Goal: Information Seeking & Learning: Learn about a topic

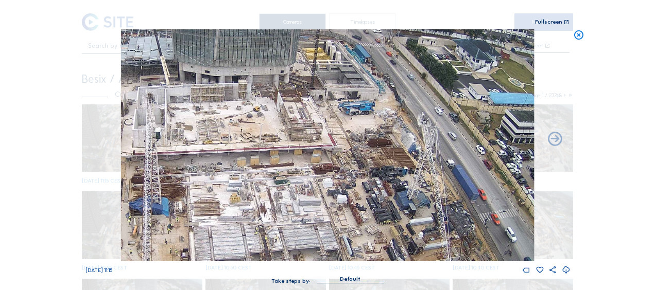
drag, startPoint x: 578, startPoint y: 32, endPoint x: 558, endPoint y: 28, distance: 19.9
click at [577, 31] on icon at bounding box center [578, 35] width 11 height 12
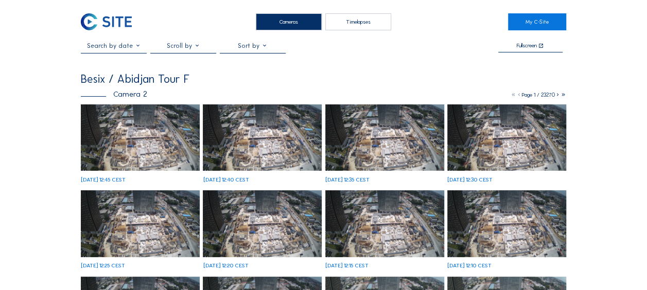
click at [129, 142] on img at bounding box center [140, 138] width 119 height 67
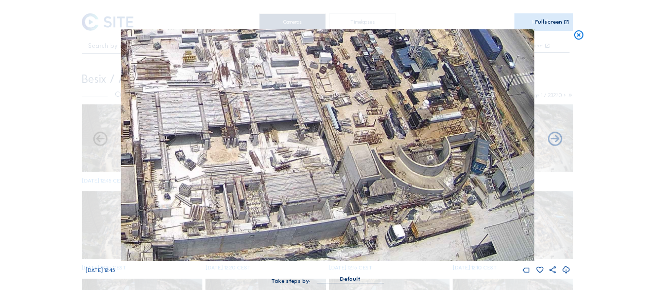
drag, startPoint x: 379, startPoint y: 221, endPoint x: 366, endPoint y: 178, distance: 45.3
click at [366, 178] on img at bounding box center [327, 145] width 413 height 232
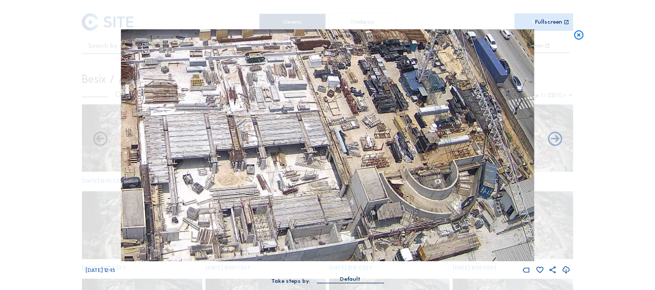
drag, startPoint x: 332, startPoint y: 98, endPoint x: 342, endPoint y: 122, distance: 26.0
click at [342, 122] on img at bounding box center [327, 145] width 413 height 232
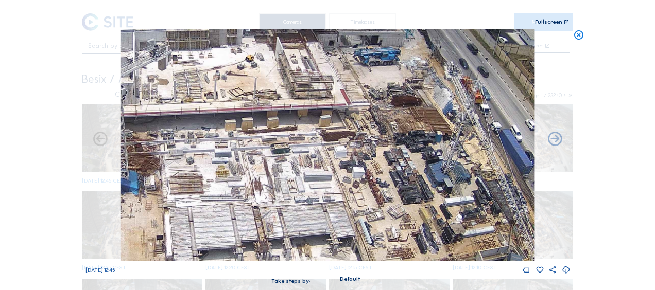
drag, startPoint x: 331, startPoint y: 99, endPoint x: 356, endPoint y: 191, distance: 94.6
click at [356, 191] on img at bounding box center [327, 145] width 413 height 232
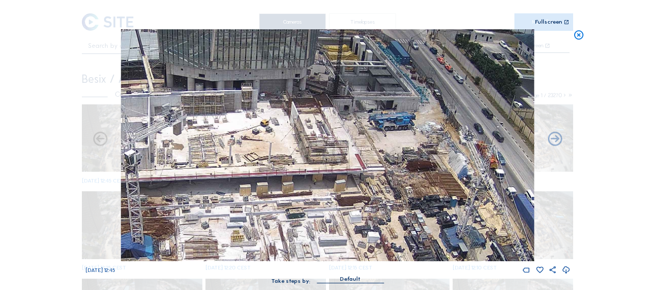
drag, startPoint x: 294, startPoint y: 99, endPoint x: 309, endPoint y: 164, distance: 66.6
click at [309, 164] on img at bounding box center [327, 145] width 413 height 232
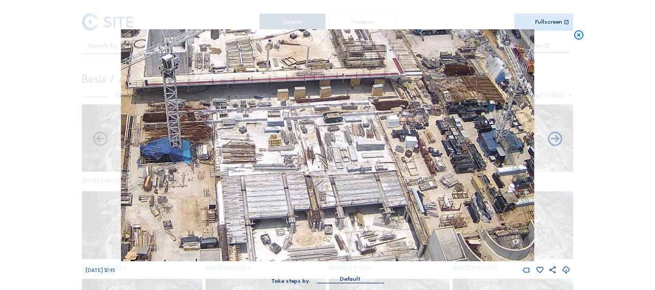
drag, startPoint x: 272, startPoint y: 224, endPoint x: 317, endPoint y: 111, distance: 121.8
click at [317, 111] on img at bounding box center [327, 145] width 413 height 232
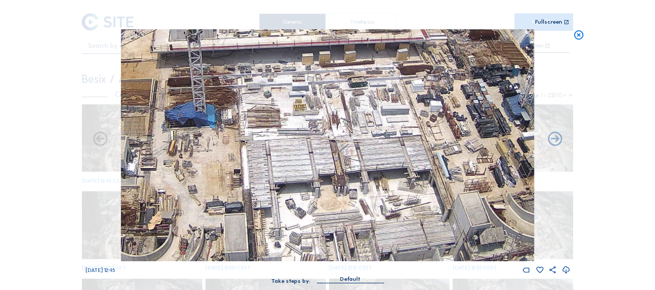
click at [223, 168] on img at bounding box center [327, 145] width 413 height 232
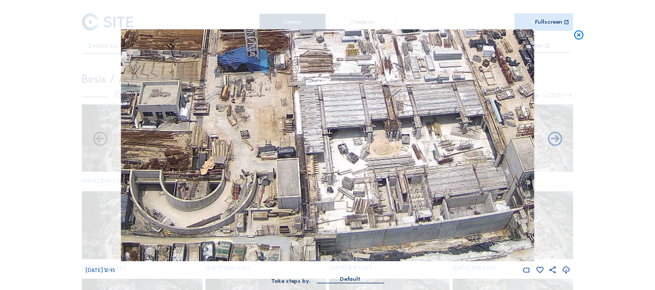
drag, startPoint x: 204, startPoint y: 215, endPoint x: 259, endPoint y: 159, distance: 78.6
click at [259, 159] on img at bounding box center [327, 145] width 413 height 232
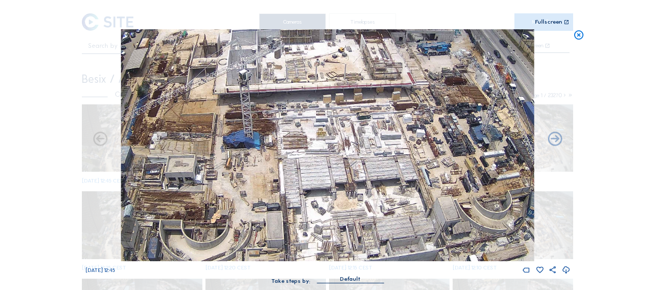
drag, startPoint x: 239, startPoint y: 126, endPoint x: 251, endPoint y: 152, distance: 29.3
click at [251, 152] on img at bounding box center [327, 145] width 413 height 232
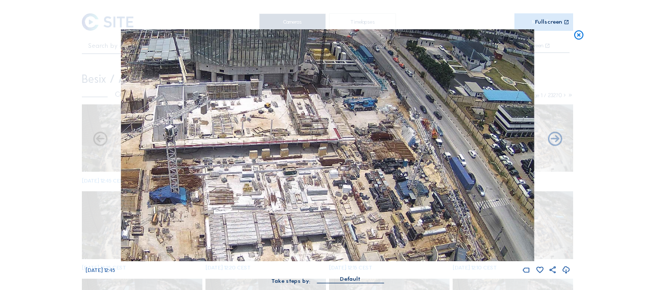
drag, startPoint x: 445, startPoint y: 123, endPoint x: 360, endPoint y: 151, distance: 90.2
click at [360, 151] on img at bounding box center [327, 145] width 413 height 232
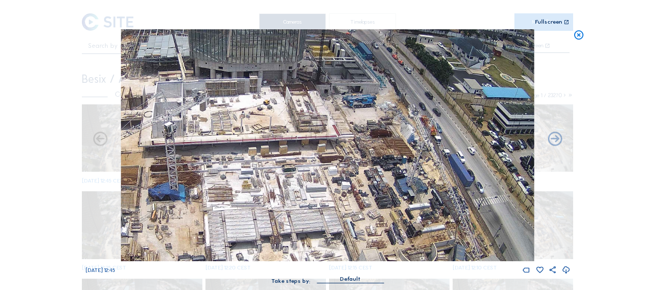
drag, startPoint x: 364, startPoint y: 203, endPoint x: 362, endPoint y: 180, distance: 23.2
click at [362, 180] on img at bounding box center [327, 145] width 413 height 232
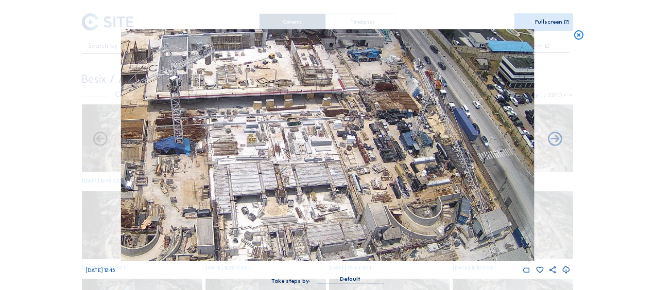
drag, startPoint x: 279, startPoint y: 179, endPoint x: 293, endPoint y: 141, distance: 40.7
click at [293, 141] on img at bounding box center [327, 145] width 413 height 232
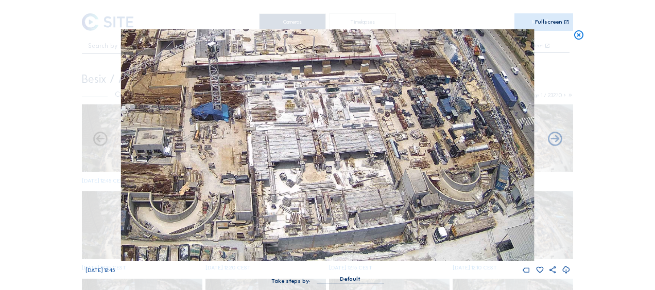
drag, startPoint x: 311, startPoint y: 210, endPoint x: 385, endPoint y: 120, distance: 115.9
click at [385, 120] on img at bounding box center [327, 145] width 413 height 232
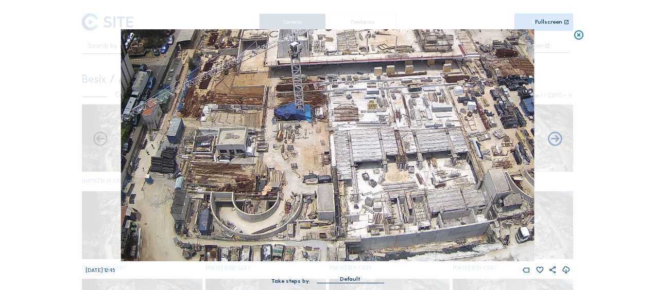
drag, startPoint x: 308, startPoint y: 203, endPoint x: 349, endPoint y: 181, distance: 46.1
click at [349, 181] on img at bounding box center [327, 145] width 413 height 232
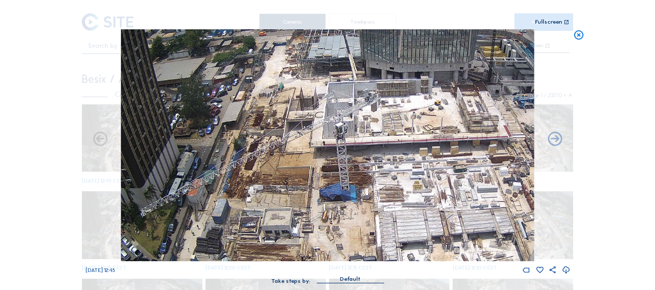
drag, startPoint x: 273, startPoint y: 104, endPoint x: 317, endPoint y: 185, distance: 92.2
click at [317, 185] on img at bounding box center [327, 145] width 413 height 232
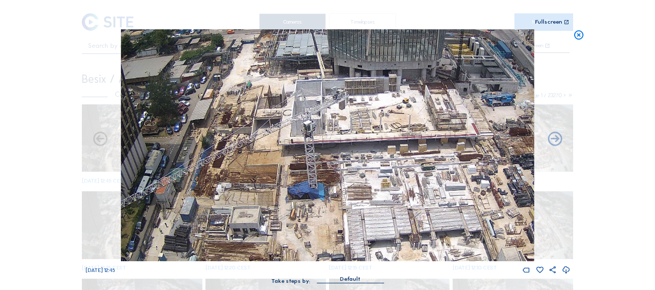
drag, startPoint x: 370, startPoint y: 165, endPoint x: 346, endPoint y: 152, distance: 26.7
click at [346, 152] on img at bounding box center [327, 145] width 413 height 232
click at [579, 34] on icon at bounding box center [578, 35] width 11 height 12
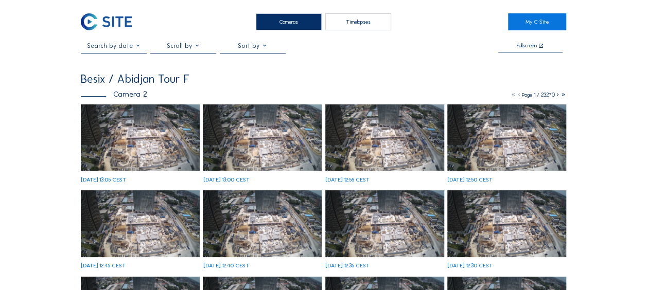
click at [155, 147] on img at bounding box center [140, 138] width 119 height 67
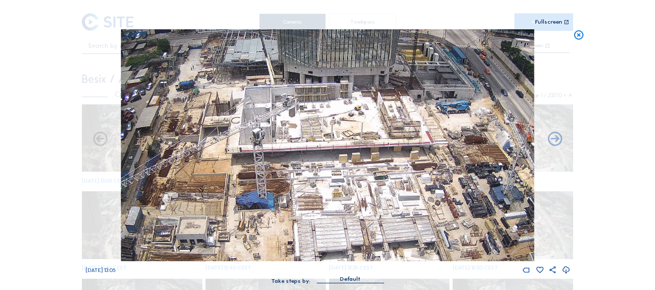
drag, startPoint x: 349, startPoint y: 152, endPoint x: 290, endPoint y: 105, distance: 75.4
click at [290, 105] on img at bounding box center [327, 145] width 413 height 232
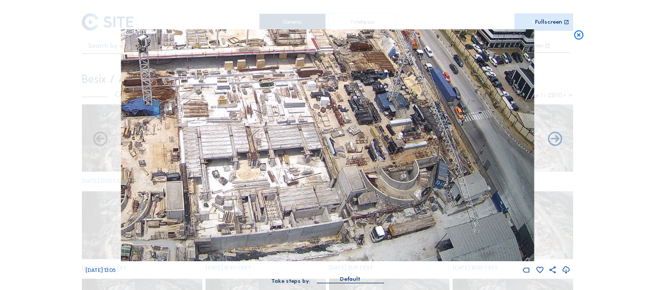
drag, startPoint x: 392, startPoint y: 184, endPoint x: 336, endPoint y: 137, distance: 73.1
click at [336, 137] on img at bounding box center [327, 145] width 413 height 232
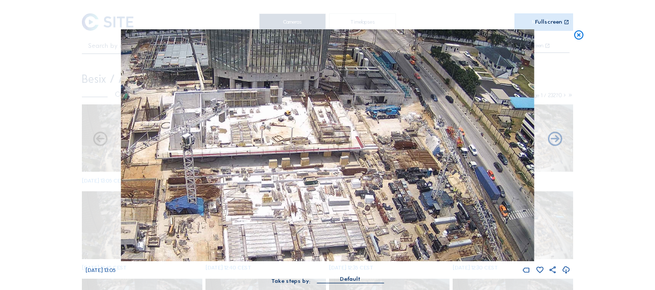
drag, startPoint x: 369, startPoint y: 149, endPoint x: 406, endPoint y: 225, distance: 84.3
click at [406, 225] on img at bounding box center [327, 145] width 413 height 232
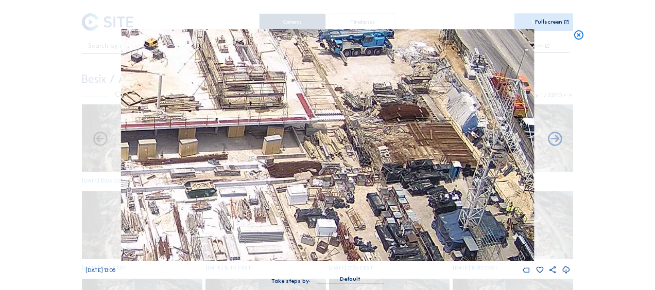
drag, startPoint x: 374, startPoint y: 151, endPoint x: 331, endPoint y: 118, distance: 54.4
click at [331, 118] on img at bounding box center [327, 145] width 413 height 232
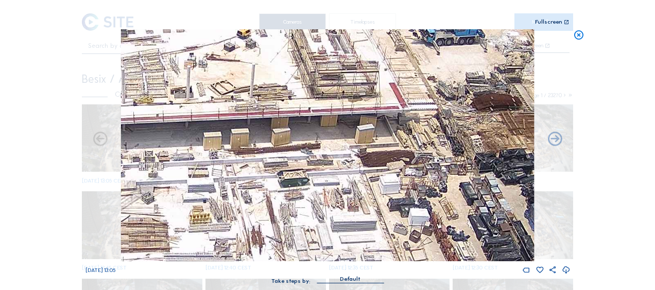
drag, startPoint x: 329, startPoint y: 113, endPoint x: 336, endPoint y: 114, distance: 7.4
click at [337, 112] on img at bounding box center [327, 145] width 413 height 232
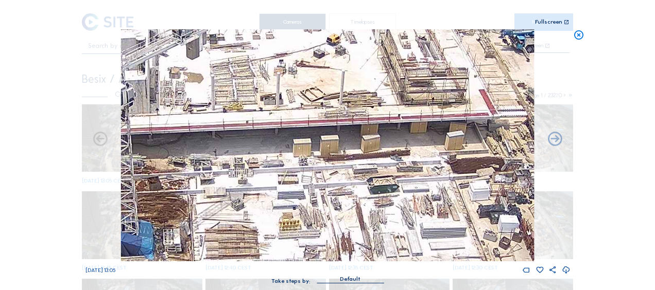
drag, startPoint x: 257, startPoint y: 132, endPoint x: 349, endPoint y: 139, distance: 91.9
click at [349, 139] on img at bounding box center [327, 145] width 413 height 232
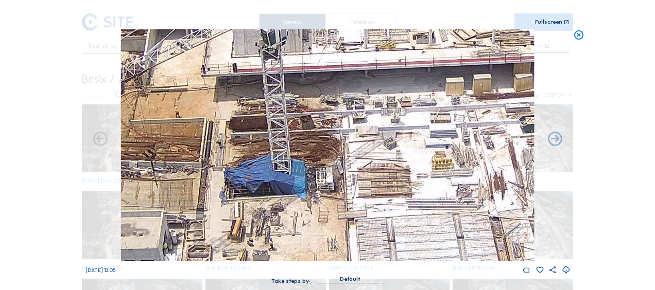
drag, startPoint x: 406, startPoint y: 114, endPoint x: 396, endPoint y: 122, distance: 11.7
click at [414, 110] on img at bounding box center [327, 145] width 413 height 232
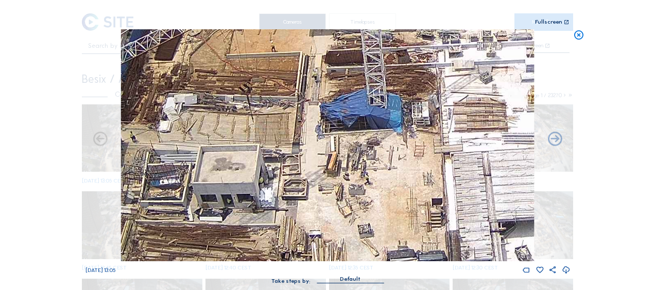
drag, startPoint x: 348, startPoint y: 121, endPoint x: 359, endPoint y: 111, distance: 14.6
click at [359, 110] on img at bounding box center [327, 145] width 413 height 232
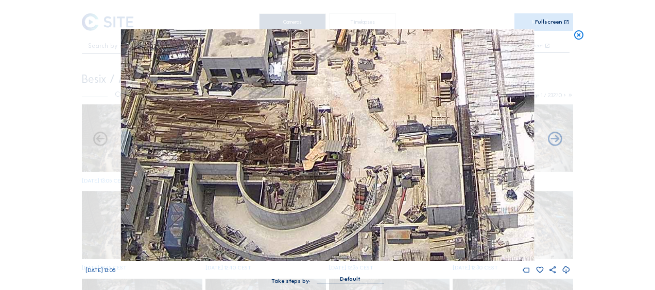
drag, startPoint x: 283, startPoint y: 193, endPoint x: 281, endPoint y: 78, distance: 114.8
click at [281, 78] on img at bounding box center [327, 145] width 413 height 232
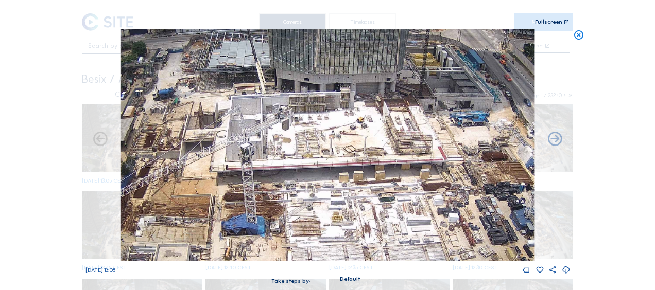
drag, startPoint x: 357, startPoint y: 114, endPoint x: 273, endPoint y: 253, distance: 163.1
click at [273, 253] on img at bounding box center [327, 145] width 413 height 232
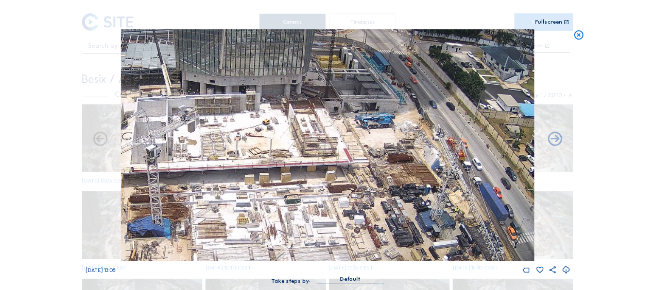
drag, startPoint x: 503, startPoint y: 137, endPoint x: 409, endPoint y: 140, distance: 94.2
click at [409, 140] on img at bounding box center [327, 145] width 413 height 232
click at [576, 36] on icon at bounding box center [578, 35] width 11 height 12
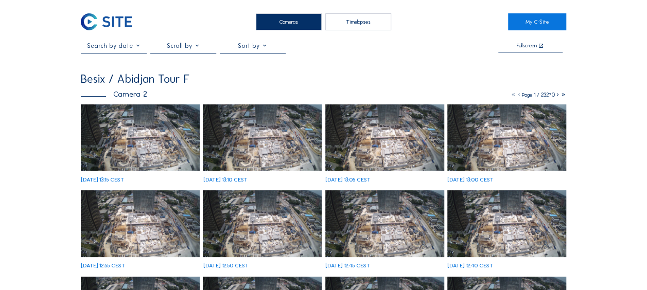
click at [123, 147] on img at bounding box center [140, 138] width 119 height 67
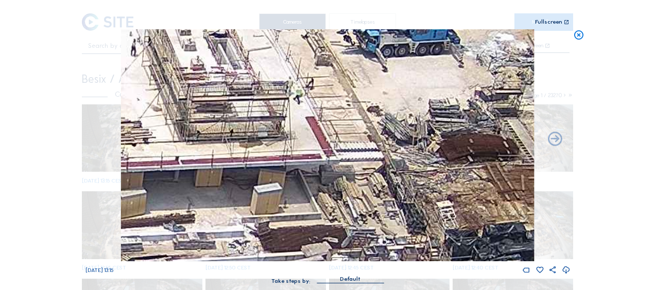
drag, startPoint x: 382, startPoint y: 166, endPoint x: 401, endPoint y: 90, distance: 78.9
click at [401, 91] on img at bounding box center [327, 145] width 413 height 232
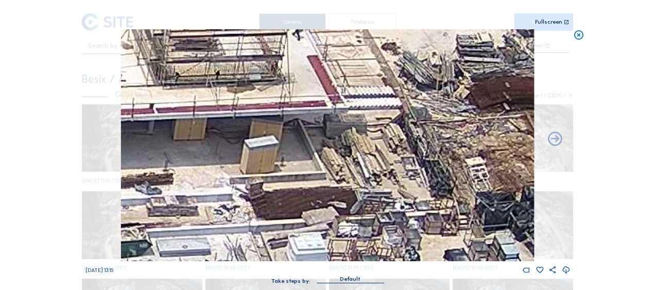
drag, startPoint x: 372, startPoint y: 141, endPoint x: 389, endPoint y: 90, distance: 54.2
click at [389, 90] on img at bounding box center [327, 145] width 413 height 232
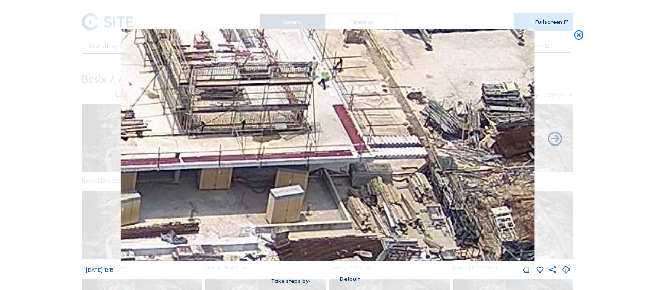
drag, startPoint x: 276, startPoint y: 47, endPoint x: 300, endPoint y: 95, distance: 53.0
click at [300, 95] on img at bounding box center [327, 145] width 413 height 232
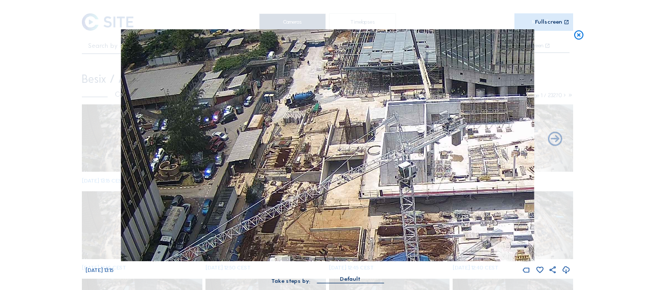
drag, startPoint x: 257, startPoint y: 163, endPoint x: 548, endPoint y: 189, distance: 291.6
click at [554, 189] on div "Mo 15 Sep 2025 13:15" at bounding box center [327, 152] width 485 height 246
click at [575, 32] on icon at bounding box center [578, 35] width 11 height 12
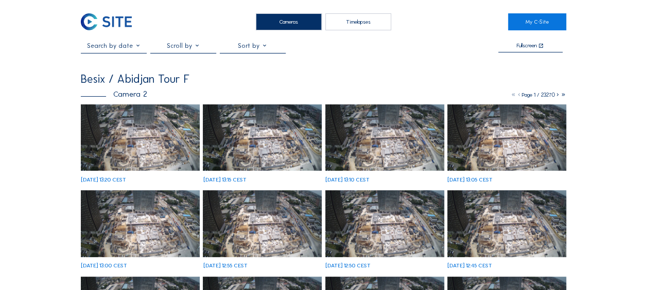
click at [123, 130] on img at bounding box center [140, 138] width 119 height 67
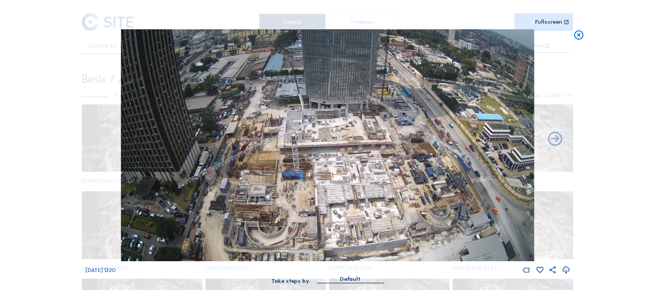
click at [578, 35] on icon at bounding box center [578, 35] width 11 height 12
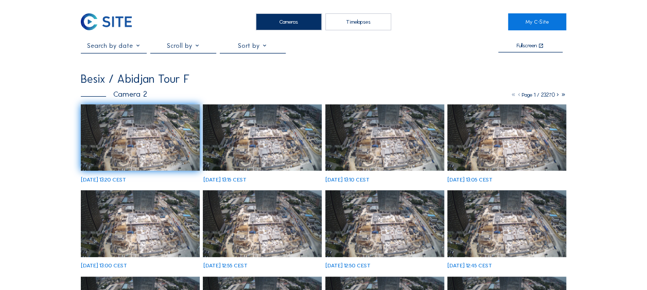
click at [133, 138] on img at bounding box center [140, 138] width 119 height 67
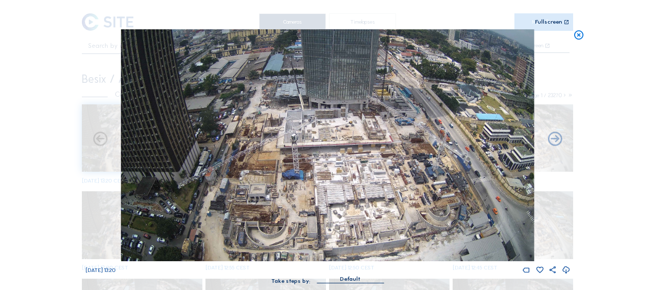
click at [578, 30] on icon at bounding box center [578, 35] width 11 height 12
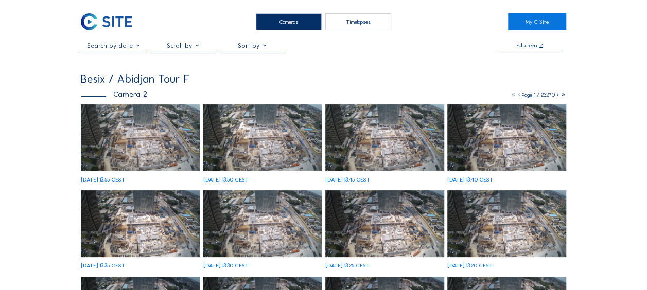
click at [109, 135] on img at bounding box center [140, 138] width 119 height 67
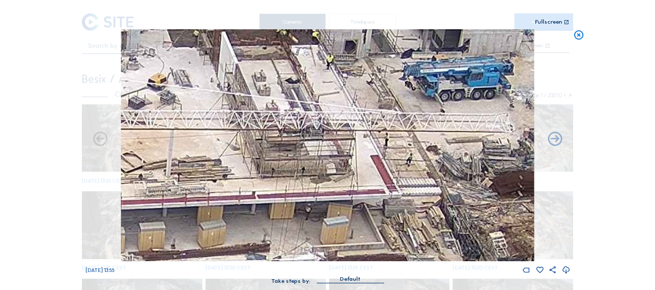
drag, startPoint x: 383, startPoint y: 122, endPoint x: 369, endPoint y: 93, distance: 32.2
click at [369, 93] on img at bounding box center [327, 145] width 413 height 232
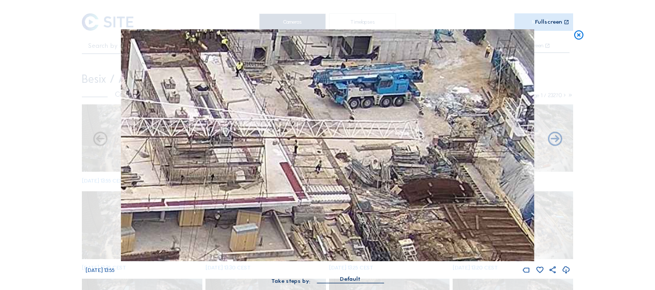
drag, startPoint x: 369, startPoint y: 116, endPoint x: 278, endPoint y: 123, distance: 90.9
click at [278, 124] on img at bounding box center [327, 145] width 413 height 232
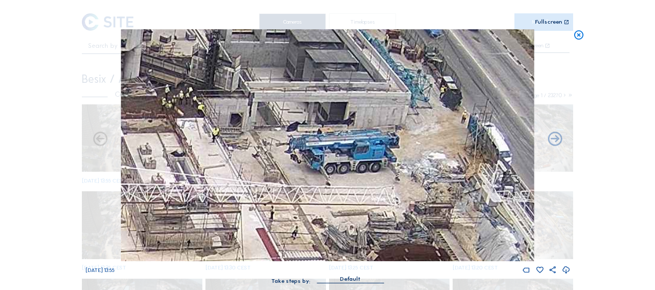
drag, startPoint x: 286, startPoint y: 96, endPoint x: 266, endPoint y: 153, distance: 61.2
click at [266, 153] on img at bounding box center [327, 145] width 413 height 232
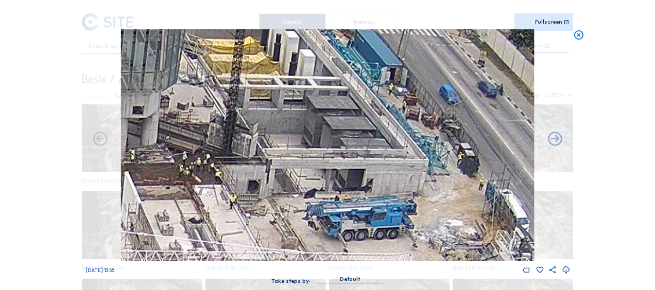
drag, startPoint x: 250, startPoint y: 122, endPoint x: 268, endPoint y: 190, distance: 70.8
click at [268, 190] on img at bounding box center [327, 145] width 413 height 232
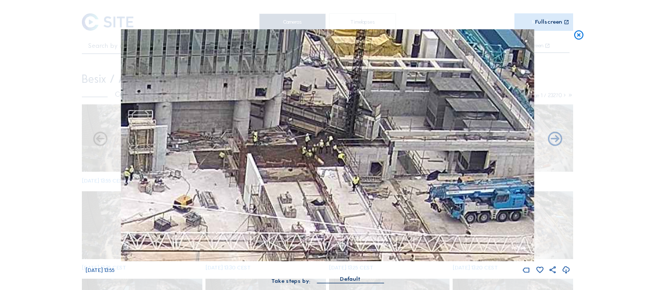
drag, startPoint x: 290, startPoint y: 203, endPoint x: 416, endPoint y: 181, distance: 127.6
click at [413, 183] on img at bounding box center [327, 145] width 413 height 232
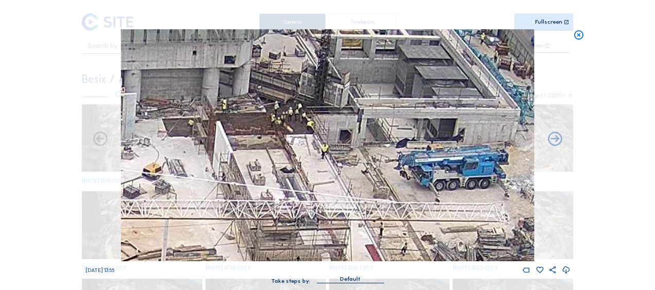
drag, startPoint x: 422, startPoint y: 192, endPoint x: 416, endPoint y: 106, distance: 86.7
click at [416, 106] on img at bounding box center [327, 145] width 413 height 232
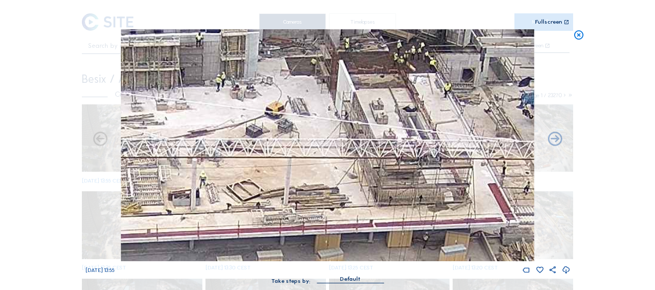
drag, startPoint x: 274, startPoint y: 135, endPoint x: 401, endPoint y: 128, distance: 126.4
click at [401, 127] on img at bounding box center [327, 145] width 413 height 232
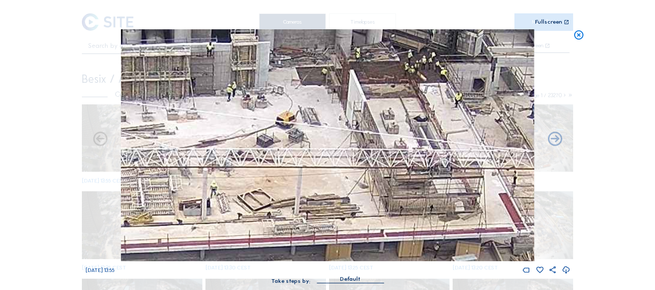
drag, startPoint x: 322, startPoint y: 105, endPoint x: 485, endPoint y: 188, distance: 182.8
click at [486, 190] on img at bounding box center [327, 145] width 413 height 232
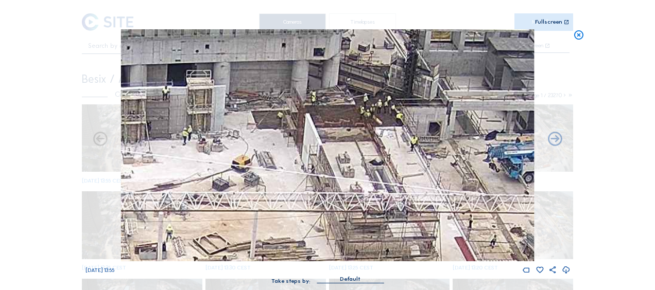
drag, startPoint x: 396, startPoint y: 175, endPoint x: 104, endPoint y: 122, distance: 297.3
click at [107, 121] on div "Mo 15 Sep 2025 13:55" at bounding box center [327, 152] width 485 height 246
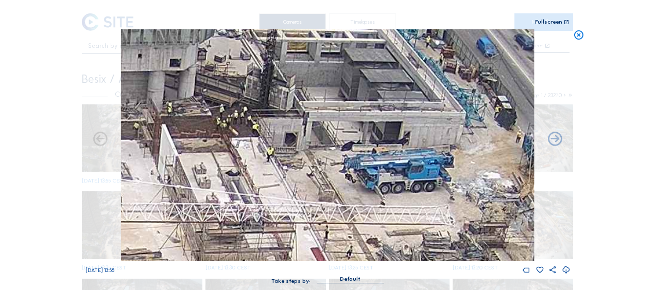
drag, startPoint x: 433, startPoint y: 127, endPoint x: 314, endPoint y: 139, distance: 119.0
click at [314, 139] on img at bounding box center [327, 145] width 413 height 232
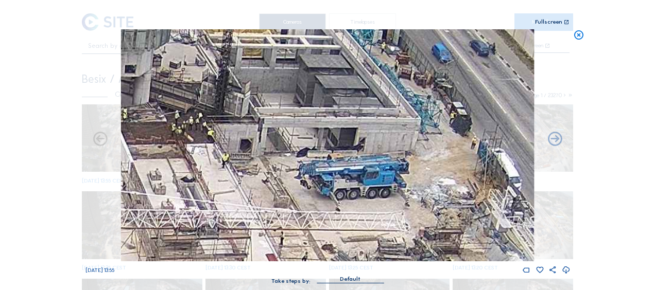
drag, startPoint x: 310, startPoint y: 155, endPoint x: 293, endPoint y: 159, distance: 17.3
click at [293, 159] on img at bounding box center [327, 145] width 413 height 232
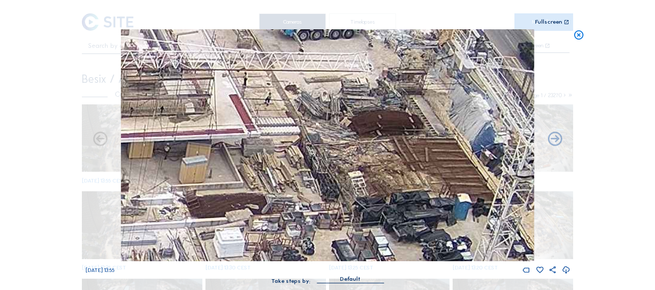
drag, startPoint x: 325, startPoint y: 187, endPoint x: 306, endPoint y: 15, distance: 173.1
click at [306, 15] on div "Scroll to travel through time | Press 'Alt' Button + Scroll to Zoom | Click and…" at bounding box center [327, 147] width 485 height 295
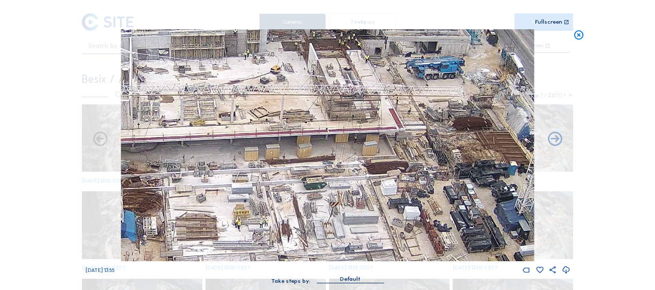
drag, startPoint x: 195, startPoint y: 171, endPoint x: 367, endPoint y: 164, distance: 172.1
click at [377, 158] on img at bounding box center [327, 145] width 413 height 232
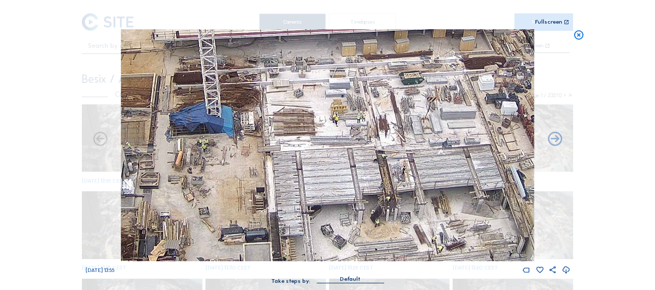
drag, startPoint x: 187, startPoint y: 229, endPoint x: 281, endPoint y: 104, distance: 156.3
click at [281, 104] on img at bounding box center [327, 145] width 413 height 232
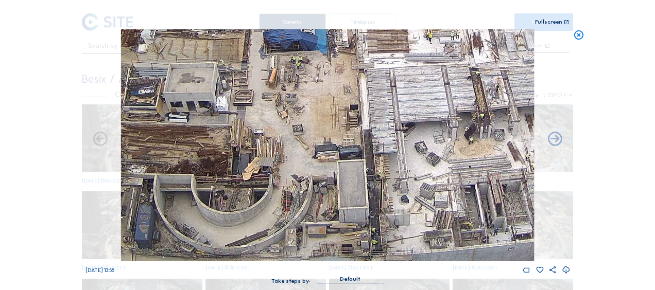
drag, startPoint x: 243, startPoint y: 171, endPoint x: 312, endPoint y: 127, distance: 82.7
click at [312, 127] on img at bounding box center [327, 145] width 413 height 232
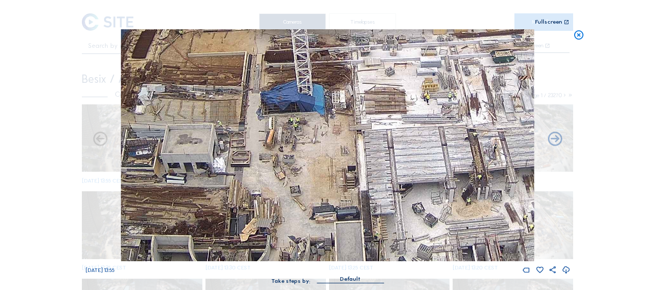
drag, startPoint x: 312, startPoint y: 130, endPoint x: 310, endPoint y: 191, distance: 61.3
click at [310, 191] on img at bounding box center [327, 145] width 413 height 232
click at [576, 37] on icon at bounding box center [578, 35] width 11 height 12
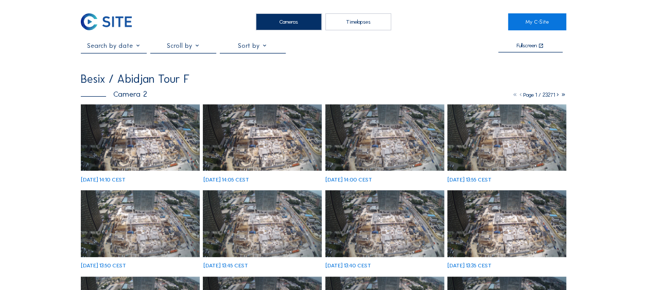
click at [108, 141] on img at bounding box center [140, 138] width 119 height 67
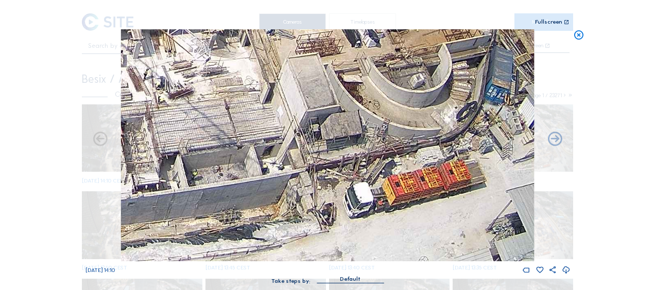
drag, startPoint x: 427, startPoint y: 222, endPoint x: 425, endPoint y: 129, distance: 93.2
click at [419, 127] on img at bounding box center [327, 145] width 413 height 232
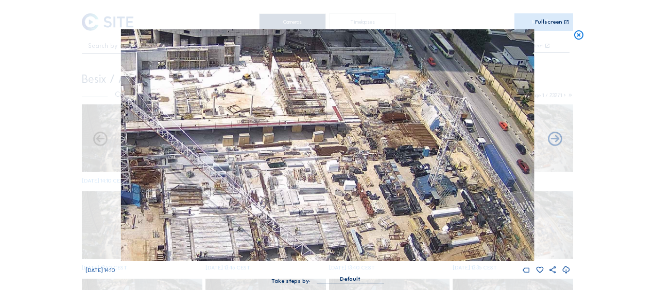
drag, startPoint x: 407, startPoint y: 91, endPoint x: 433, endPoint y: 228, distance: 139.9
click at [433, 228] on img at bounding box center [327, 145] width 413 height 232
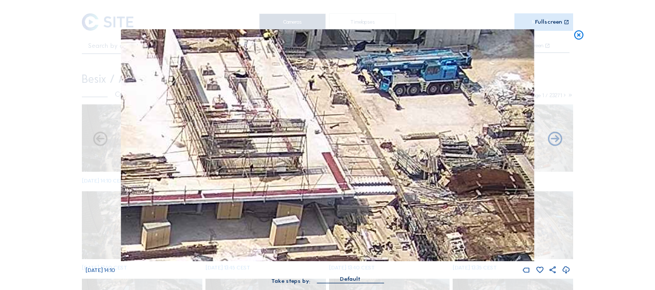
drag, startPoint x: 352, startPoint y: 137, endPoint x: 361, endPoint y: 184, distance: 47.7
click at [361, 184] on img at bounding box center [327, 145] width 413 height 232
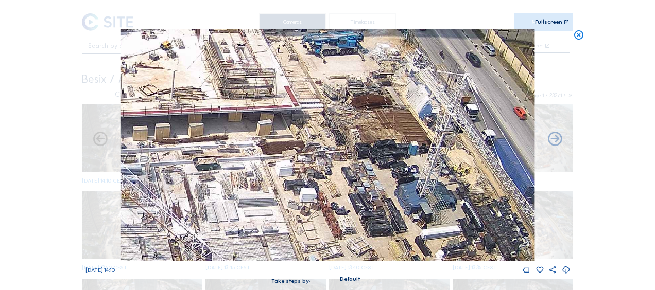
drag, startPoint x: 357, startPoint y: 170, endPoint x: 303, endPoint y: 90, distance: 97.0
click at [303, 90] on img at bounding box center [327, 145] width 413 height 232
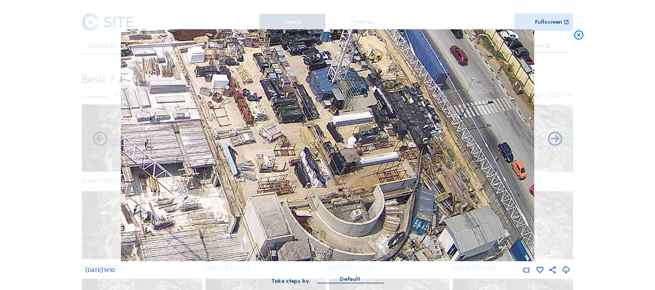
drag, startPoint x: 380, startPoint y: 167, endPoint x: 306, endPoint y: 70, distance: 122.3
click at [306, 70] on img at bounding box center [327, 145] width 413 height 232
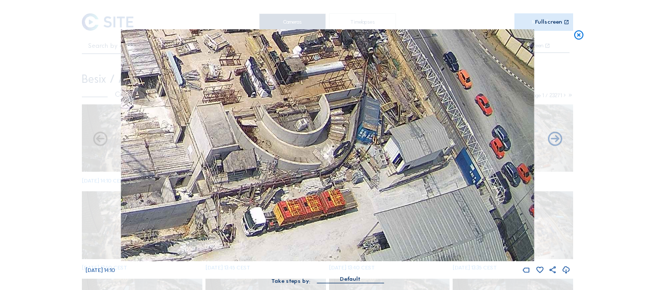
drag, startPoint x: 395, startPoint y: 172, endPoint x: 341, endPoint y: 81, distance: 105.8
click at [341, 81] on img at bounding box center [327, 145] width 413 height 232
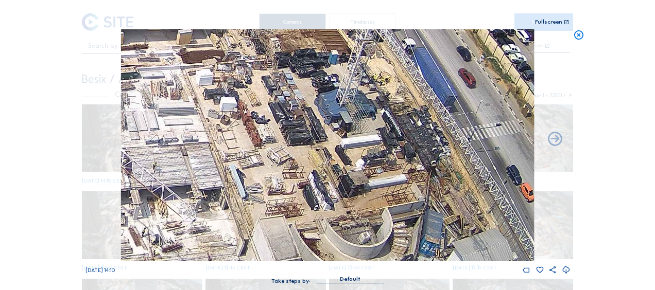
drag, startPoint x: 277, startPoint y: 71, endPoint x: 338, endPoint y: 179, distance: 124.0
click at [339, 182] on img at bounding box center [327, 145] width 413 height 232
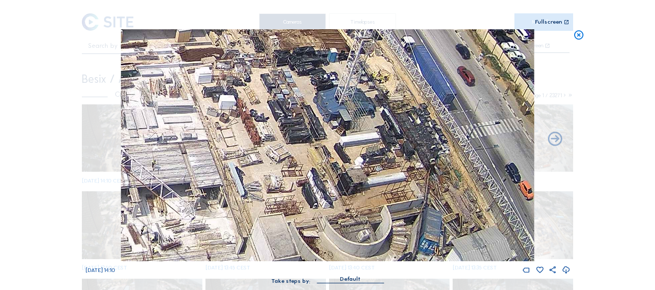
drag, startPoint x: 371, startPoint y: 182, endPoint x: 369, endPoint y: 37, distance: 145.2
click at [369, 37] on img at bounding box center [327, 145] width 413 height 232
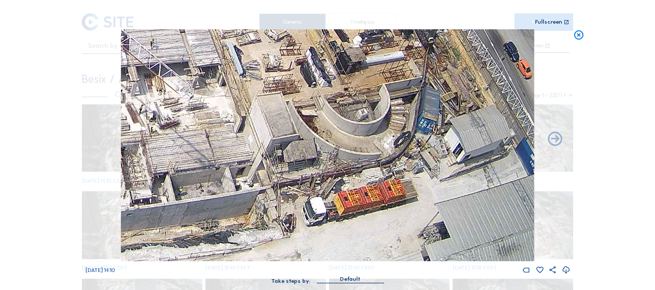
drag, startPoint x: 581, startPoint y: 35, endPoint x: 573, endPoint y: 37, distance: 8.9
click at [581, 35] on icon at bounding box center [578, 35] width 11 height 12
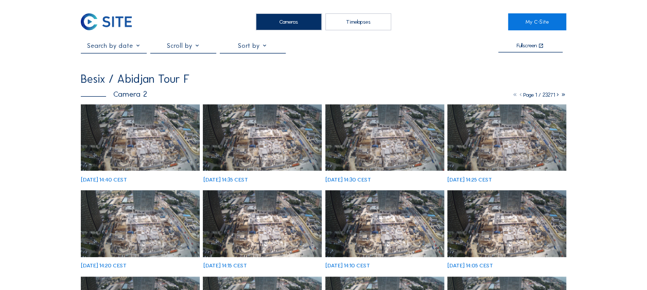
click at [115, 137] on img at bounding box center [140, 138] width 119 height 67
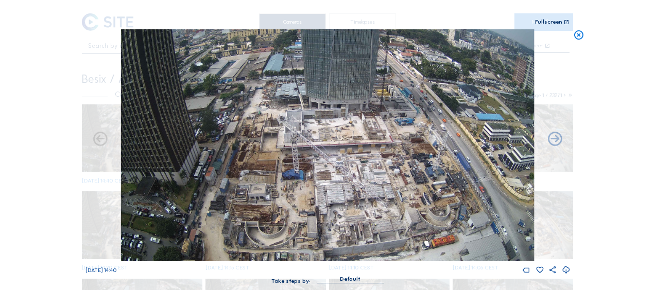
drag, startPoint x: 118, startPoint y: 136, endPoint x: 573, endPoint y: 37, distance: 465.3
click at [574, 37] on icon at bounding box center [578, 35] width 11 height 12
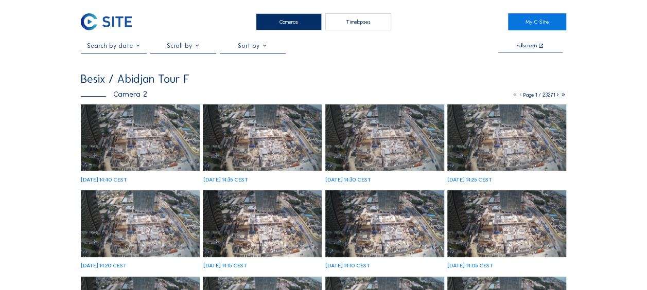
click at [126, 157] on img at bounding box center [140, 138] width 119 height 67
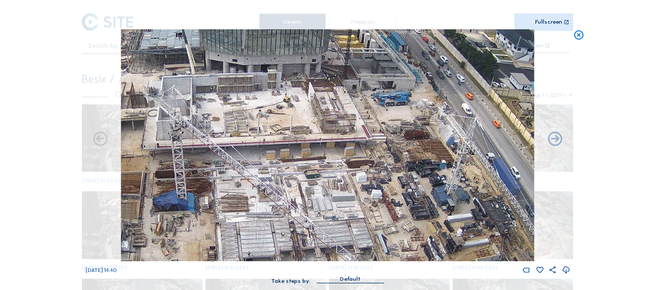
drag, startPoint x: 375, startPoint y: 109, endPoint x: 364, endPoint y: 160, distance: 51.8
click at [365, 168] on img at bounding box center [327, 145] width 413 height 232
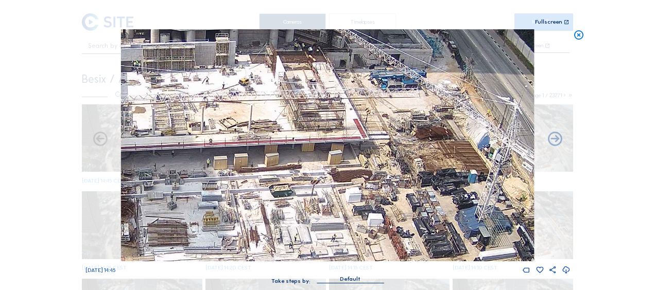
click at [576, 36] on icon at bounding box center [578, 35] width 11 height 12
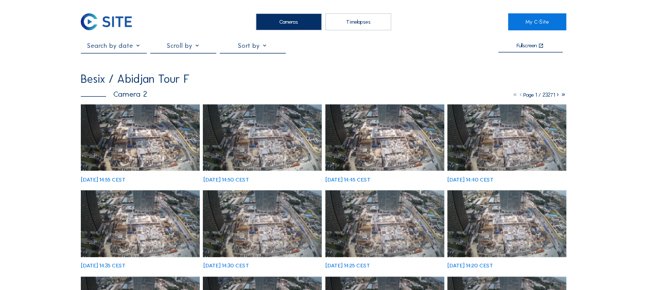
click at [179, 130] on img at bounding box center [140, 138] width 119 height 67
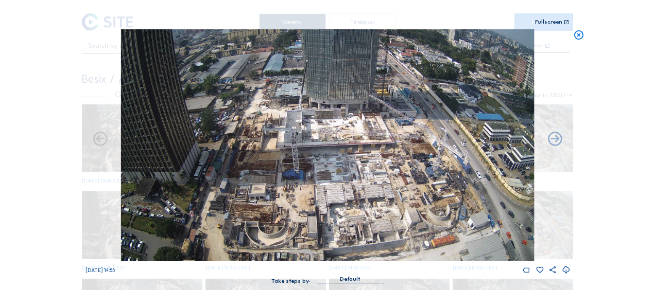
click at [577, 38] on icon at bounding box center [578, 35] width 11 height 12
